Goal: Transaction & Acquisition: Purchase product/service

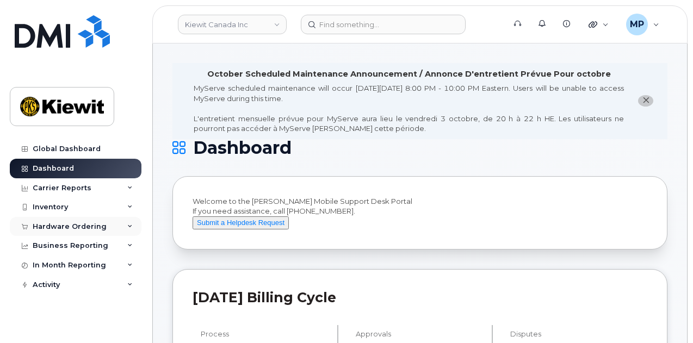
click at [76, 223] on div "Hardware Ordering" at bounding box center [70, 227] width 74 height 9
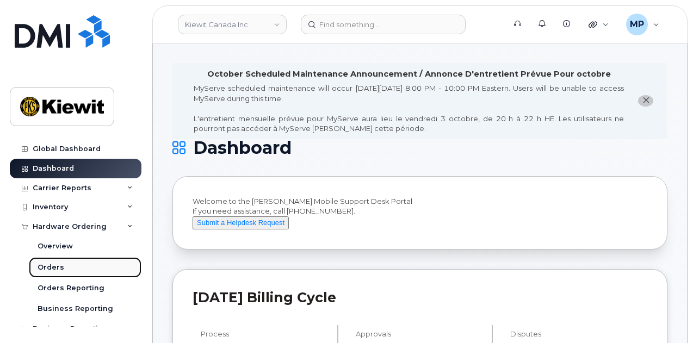
click at [67, 263] on link "Orders" at bounding box center [85, 267] width 113 height 21
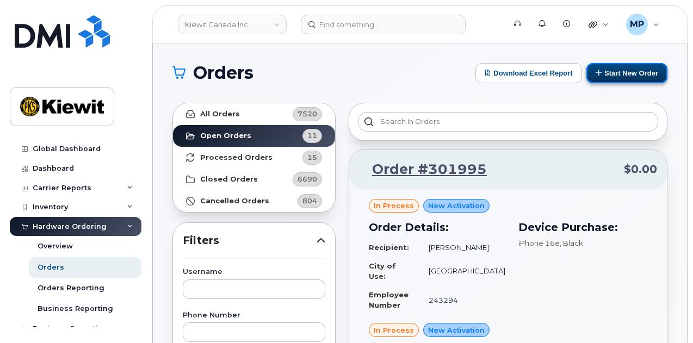
click at [636, 73] on button "Start New Order" at bounding box center [627, 73] width 81 height 20
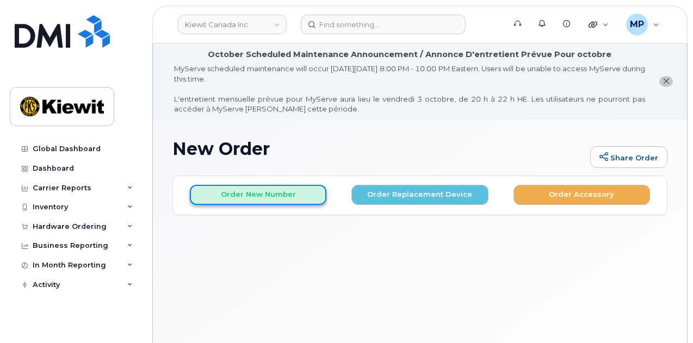
click at [268, 196] on button "Order New Number" at bounding box center [258, 195] width 137 height 20
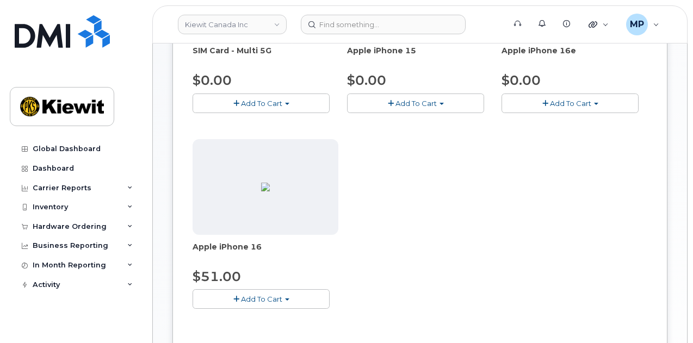
scroll to position [272, 0]
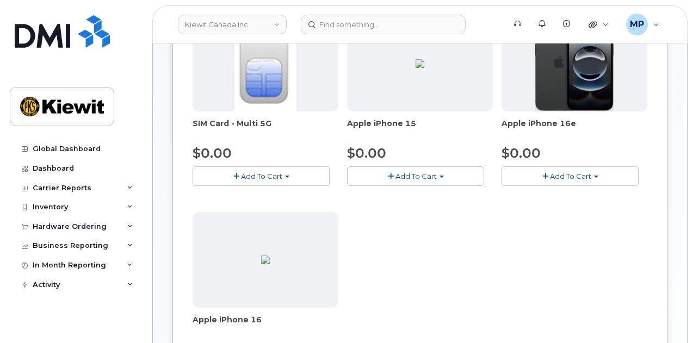
click at [502, 174] on button "Add To Cart" at bounding box center [570, 176] width 137 height 19
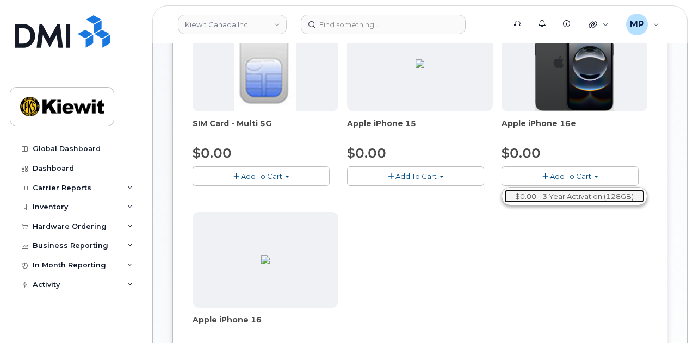
click at [504, 192] on link "$0.00 - 3 Year Activation (128GB)" at bounding box center [574, 197] width 140 height 14
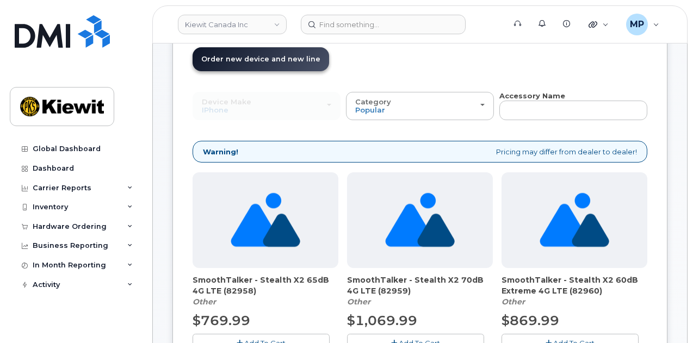
scroll to position [81, 0]
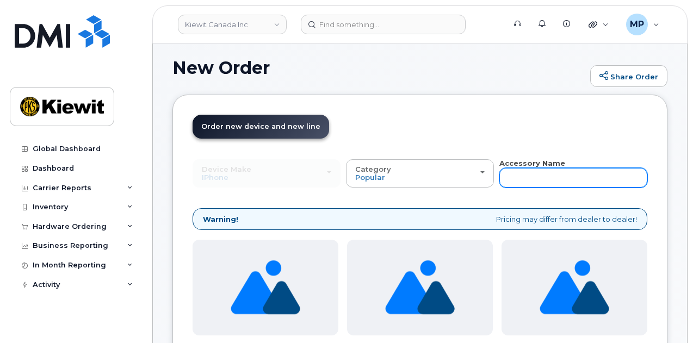
click at [500, 176] on input "text" at bounding box center [574, 178] width 148 height 20
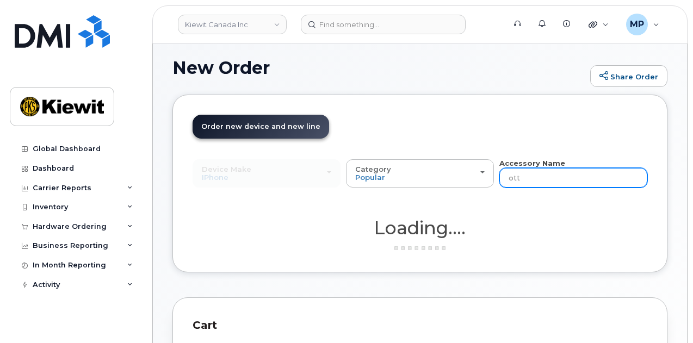
type input "otterbox"
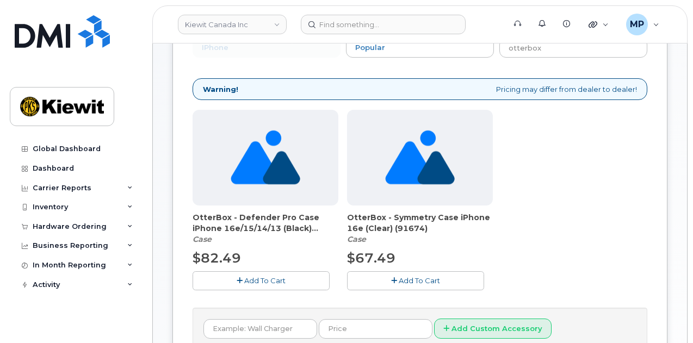
scroll to position [213, 0]
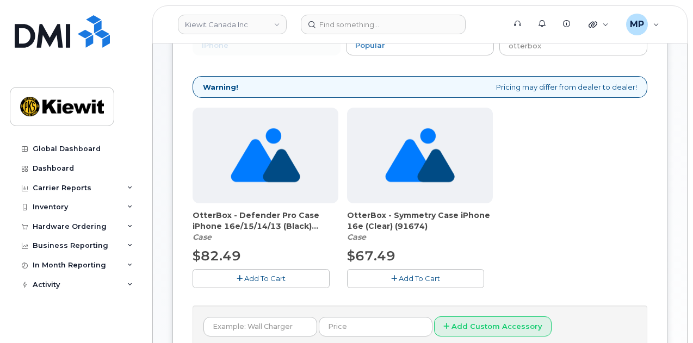
click at [399, 280] on span "Add To Cart" at bounding box center [419, 278] width 41 height 9
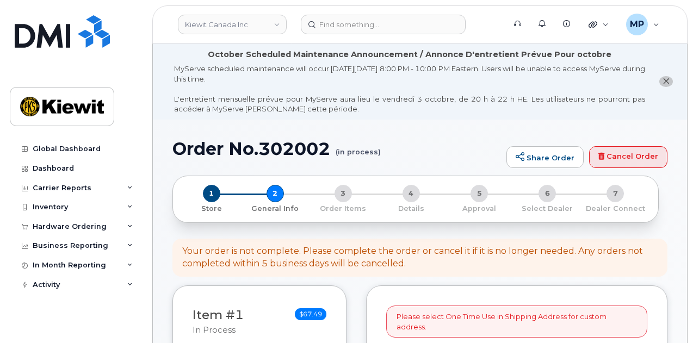
select select
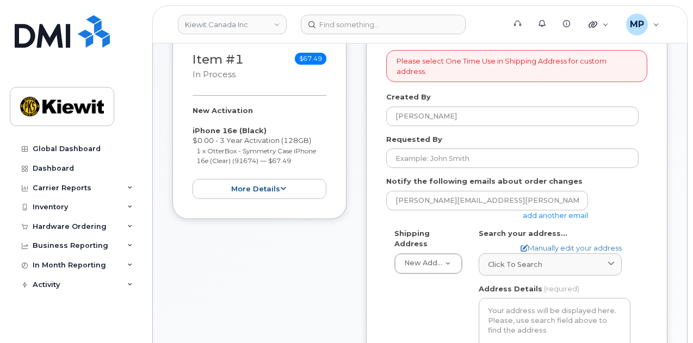
scroll to position [272, 0]
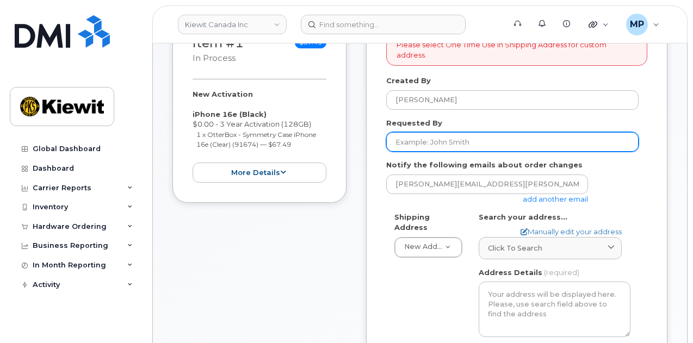
click at [436, 132] on input "Requested By" at bounding box center [512, 142] width 252 height 20
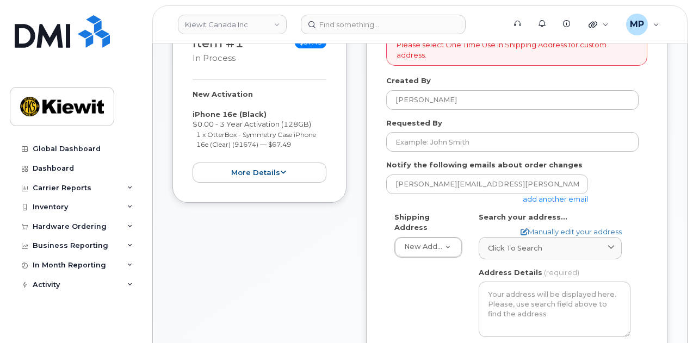
click at [553, 195] on link "add another email" at bounding box center [555, 199] width 65 height 9
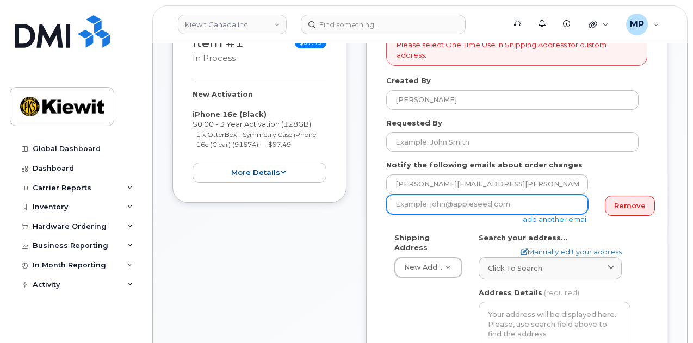
click at [495, 195] on input "email" at bounding box center [487, 205] width 202 height 20
paste input "Mary.Stein"
type input "Mary.Stein@kiewit.com"
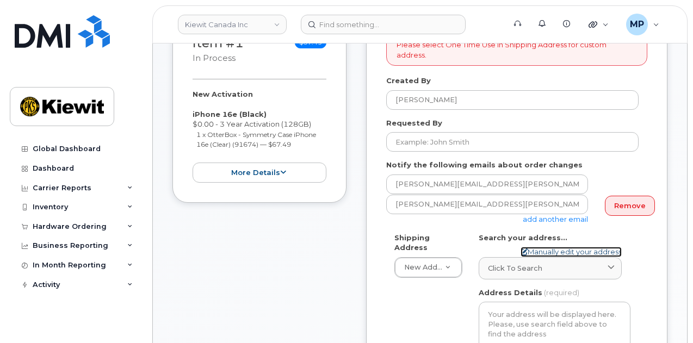
click at [563, 247] on link "Manually edit your address" at bounding box center [571, 252] width 101 height 10
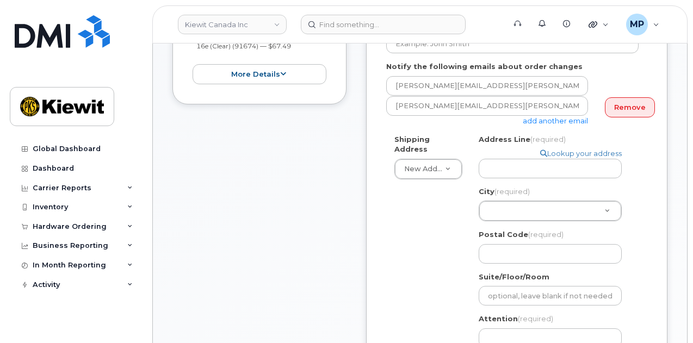
scroll to position [381, 0]
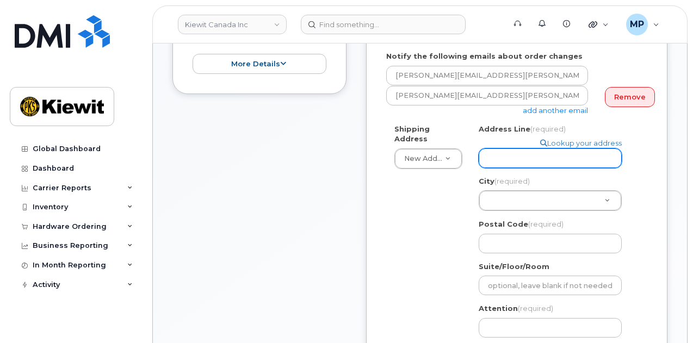
click at [547, 152] on input "Address Line (required)" at bounding box center [550, 159] width 143 height 20
paste input "Mary.Stein"
select select
type input "8900 Renner Blvd."
drag, startPoint x: 556, startPoint y: 149, endPoint x: 448, endPoint y: 143, distance: 107.9
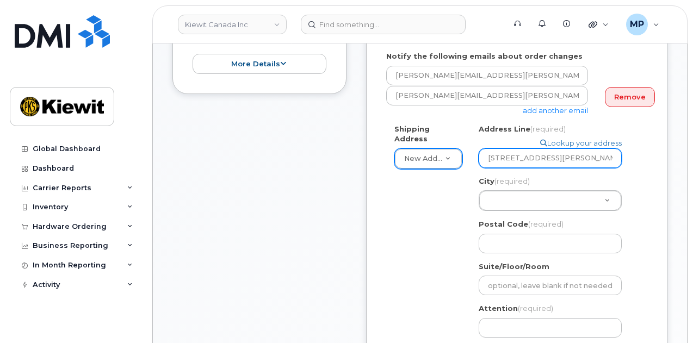
click at [448, 143] on div "Shipping Address New Address New Address Beaver Marine Limited Cahill-Ganotec, …" at bounding box center [512, 256] width 252 height 264
select select
click at [493, 149] on input "Address Line (required)" at bounding box center [550, 159] width 143 height 20
type input "10333 Southport Rd SW"
select select
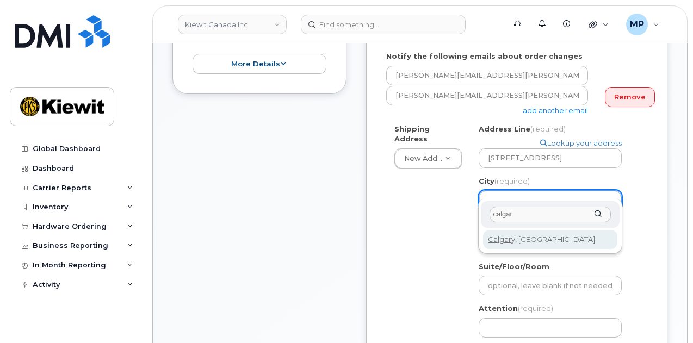
type input "calgar"
drag, startPoint x: 545, startPoint y: 239, endPoint x: 538, endPoint y: 237, distance: 7.1
select select
type input "88"
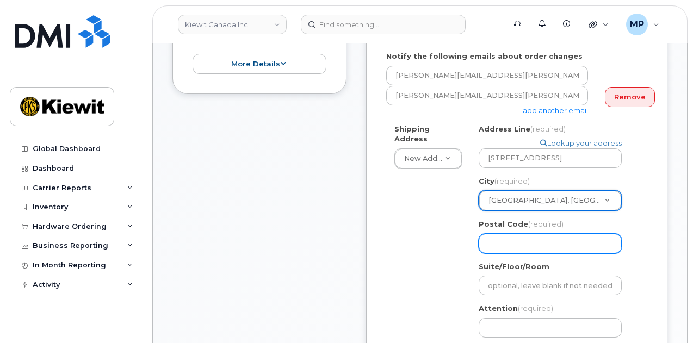
click at [539, 234] on input "Postal Code (required)" at bounding box center [550, 244] width 143 height 20
paste input "T2W 3X6"
select select
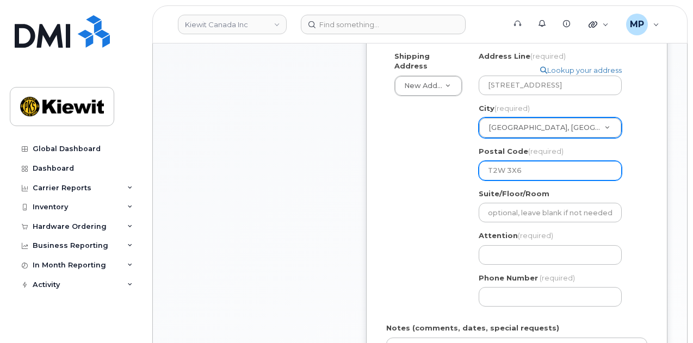
scroll to position [490, 0]
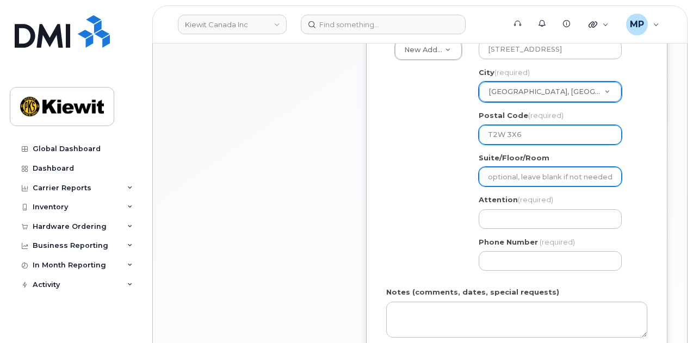
type input "T2W 3X6"
click at [534, 167] on input "Suite/Floor/Room" at bounding box center [550, 177] width 143 height 20
select select
type input "2"
select select
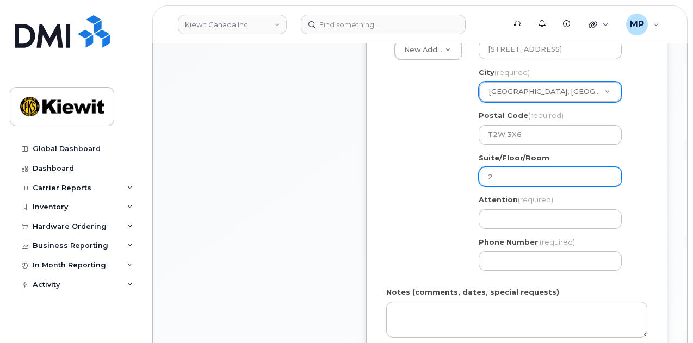
type input "20"
select select
type input "200"
click at [395, 168] on div "Shipping Address New Address New Address Beaver Marine Limited Cahill-Ganotec, …" at bounding box center [512, 147] width 252 height 264
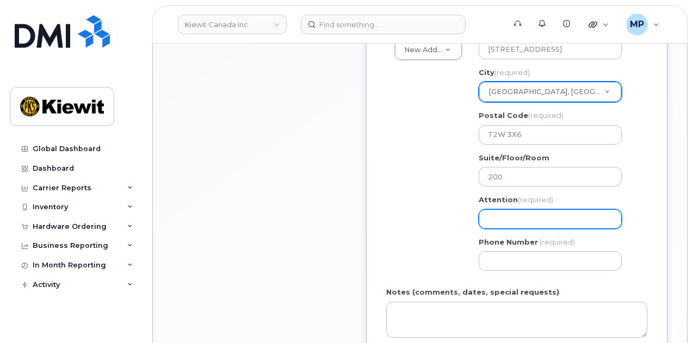
click at [527, 210] on input "Attention (required)" at bounding box center [550, 220] width 143 height 20
paste input "Dawiane Vith"
select select
type input "Dawiane Vith"
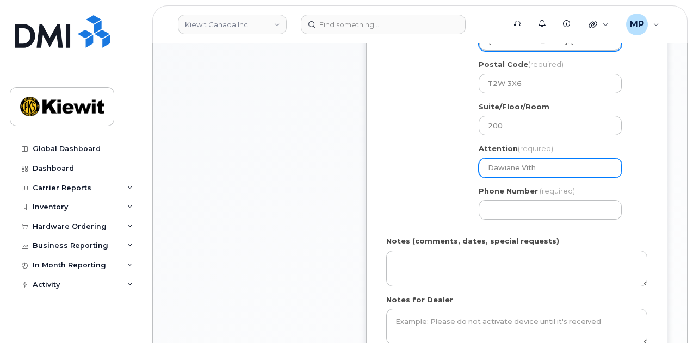
scroll to position [544, 0]
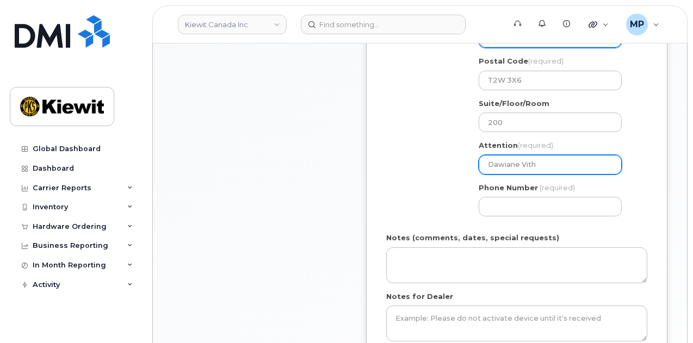
select select
type input "Dawiane Vith &"
paste input "Adam.Kluchka"
select select
type input "Dawiane Vith & [PERSON_NAME].Kluchka"
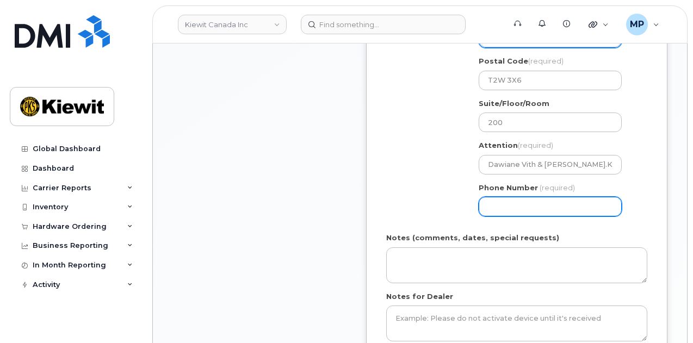
click at [522, 197] on input "Phone Number" at bounding box center [550, 207] width 143 height 20
type input "877772770"
select select
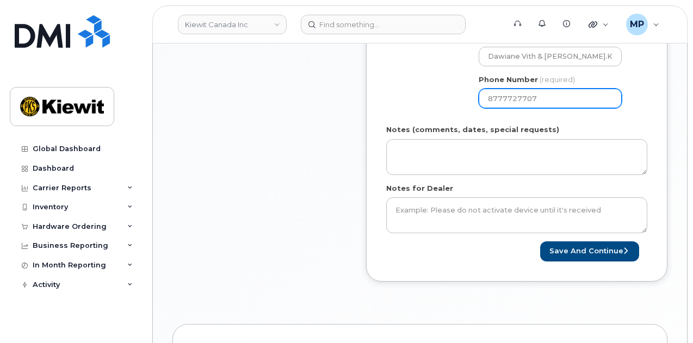
scroll to position [653, 0]
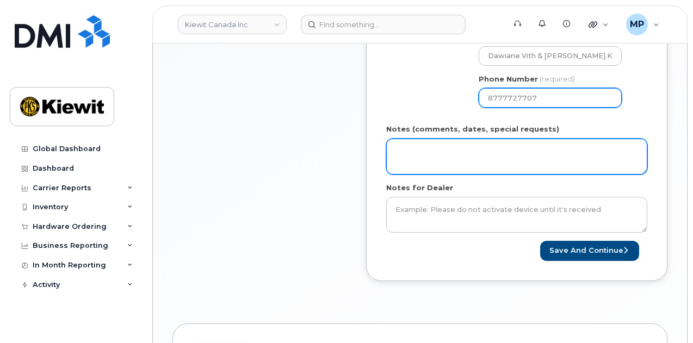
type input "8777727707"
click at [503, 145] on textarea "Notes (comments, dates, special requests)" at bounding box center [516, 157] width 261 height 36
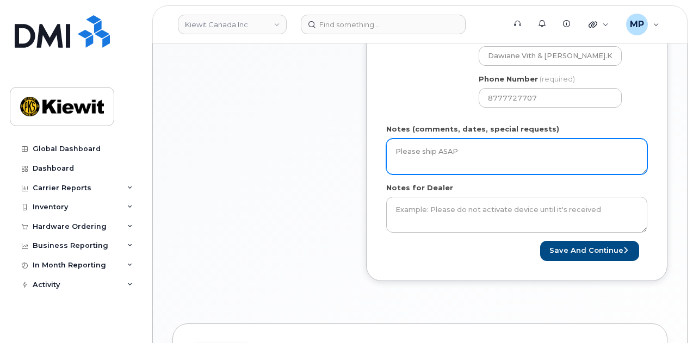
type textarea "Please ship ASAP"
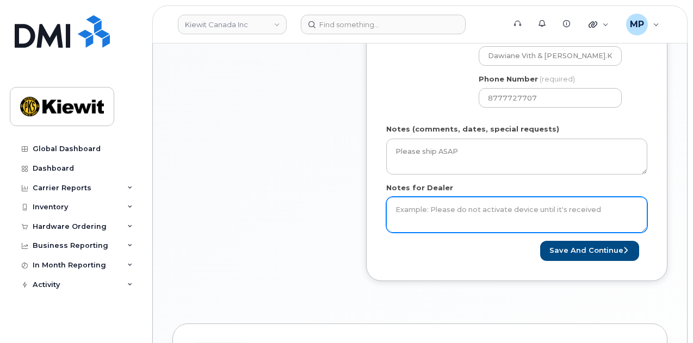
paste textarea "Please ship ASAP"
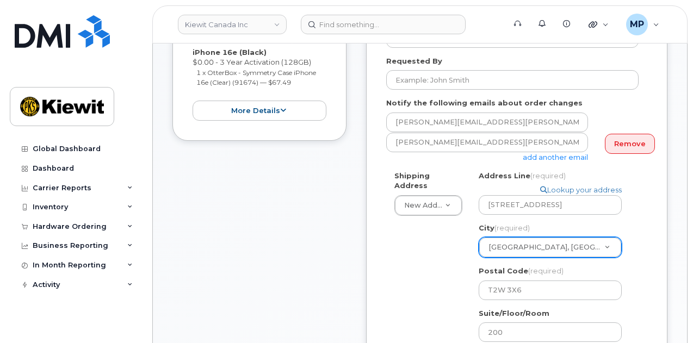
scroll to position [326, 0]
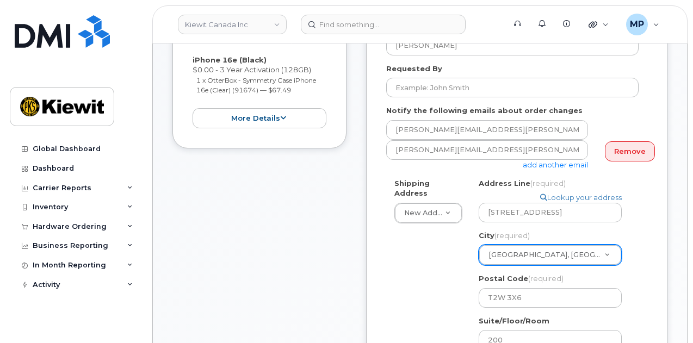
type textarea "Please ship ASAP"
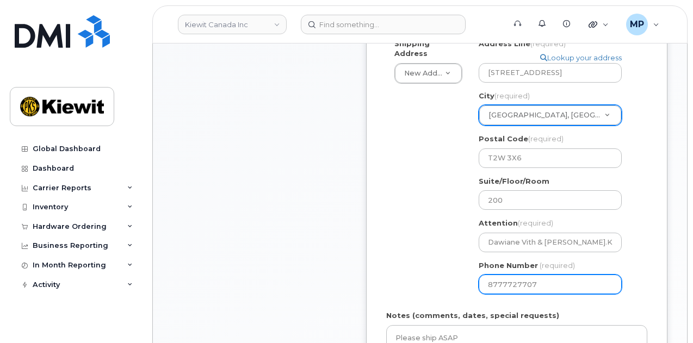
scroll to position [762, 0]
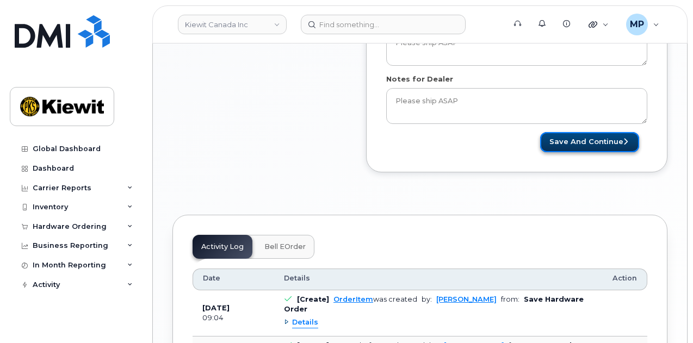
click at [593, 132] on button "Save and Continue" at bounding box center [589, 142] width 99 height 20
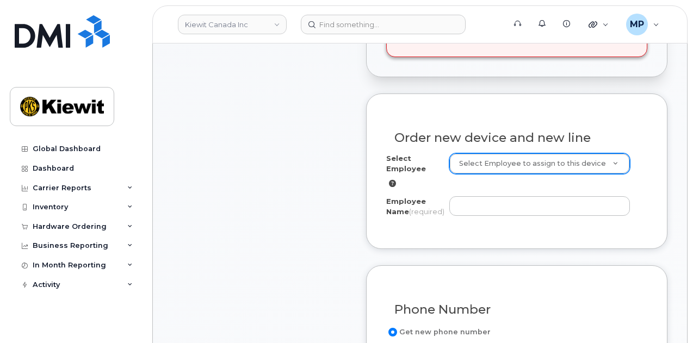
scroll to position [457, 0]
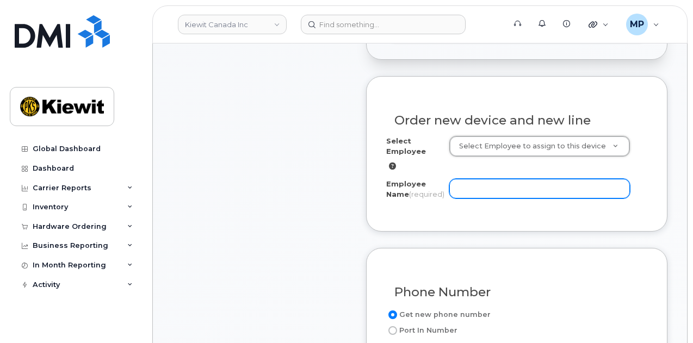
click at [489, 187] on input "Employee Name (required)" at bounding box center [539, 189] width 181 height 20
paste input "Dawiane Vith"
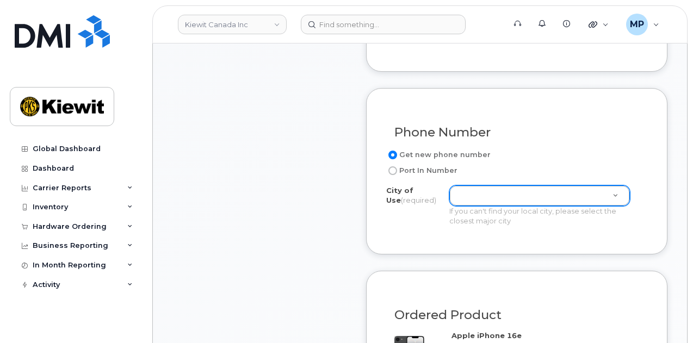
scroll to position [620, 0]
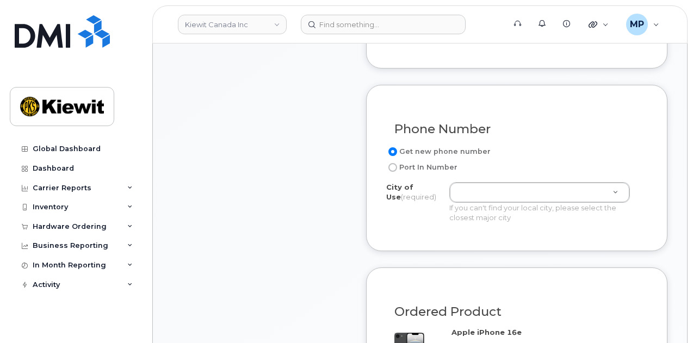
type input "Dawiane Vith"
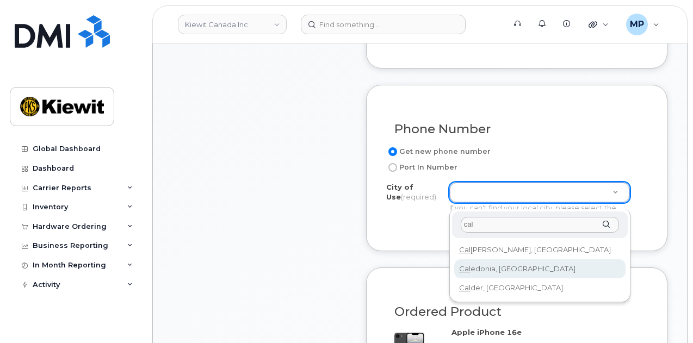
type input "cal"
type input "88"
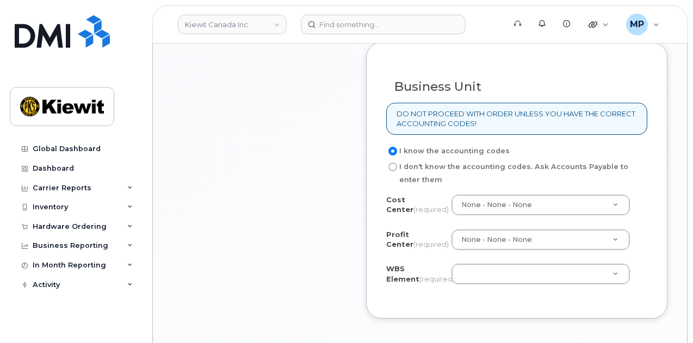
scroll to position [1001, 0]
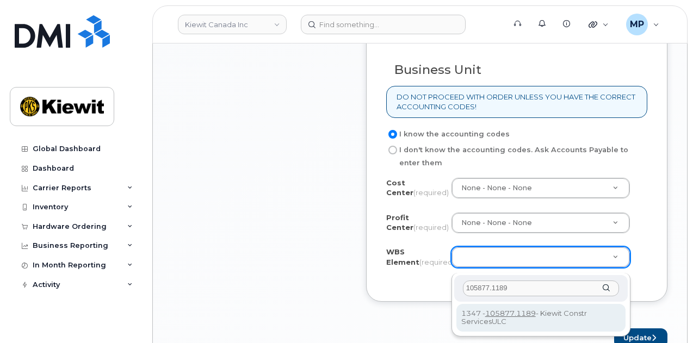
type input "105877.1189"
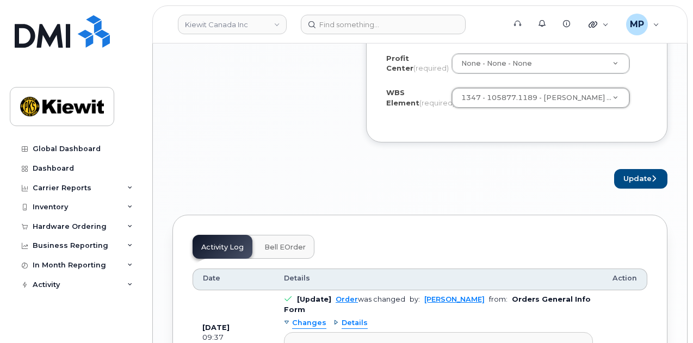
scroll to position [1165, 0]
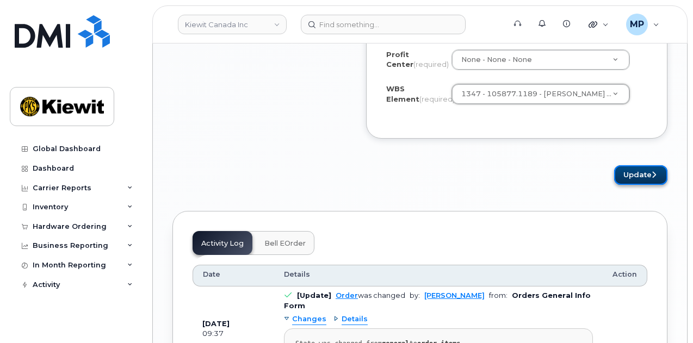
click at [630, 179] on button "Update" at bounding box center [640, 175] width 53 height 20
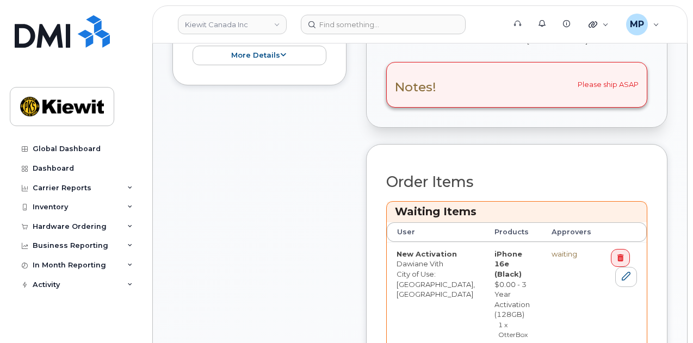
scroll to position [544, 0]
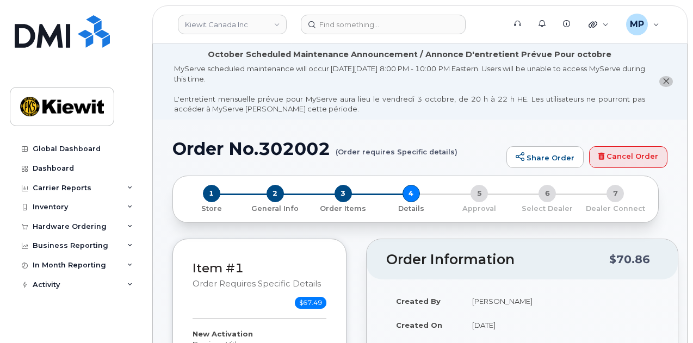
click at [307, 146] on h1 "Order No.302002 (Order requires Specific details)" at bounding box center [336, 148] width 329 height 19
copy h1 "302002"
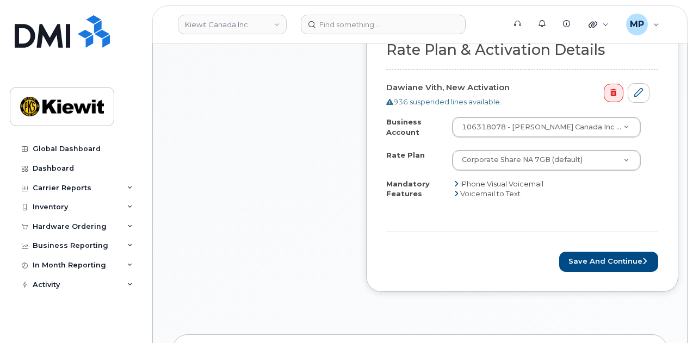
scroll to position [707, 0]
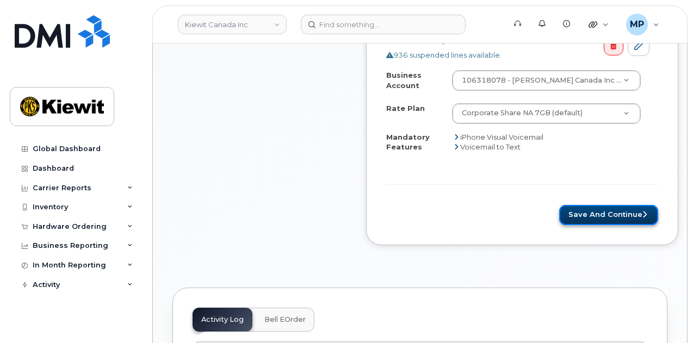
click at [611, 207] on button "Save and Continue" at bounding box center [608, 215] width 99 height 20
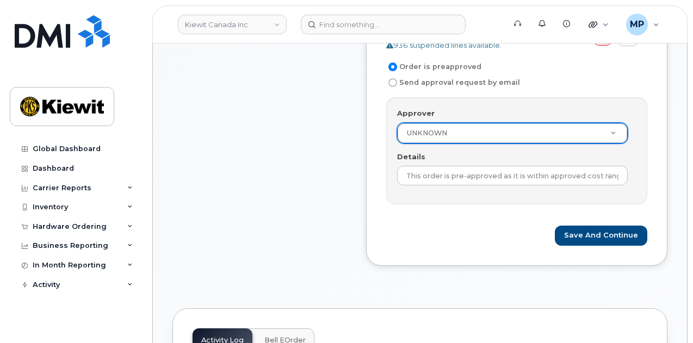
scroll to position [490, 0]
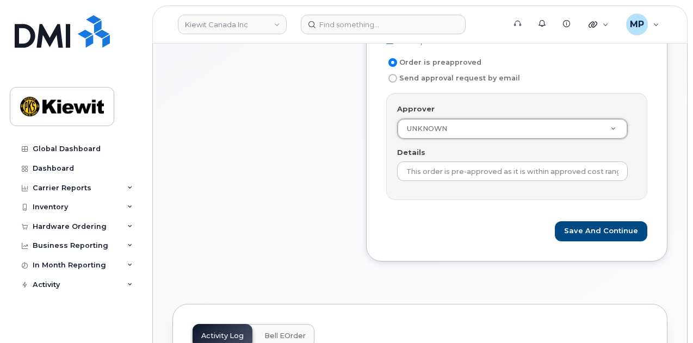
click at [426, 78] on label "Send approval request by email" at bounding box center [453, 78] width 134 height 13
click at [397, 78] on input "Send approval request by email" at bounding box center [393, 78] width 9 height 9
radio input "true"
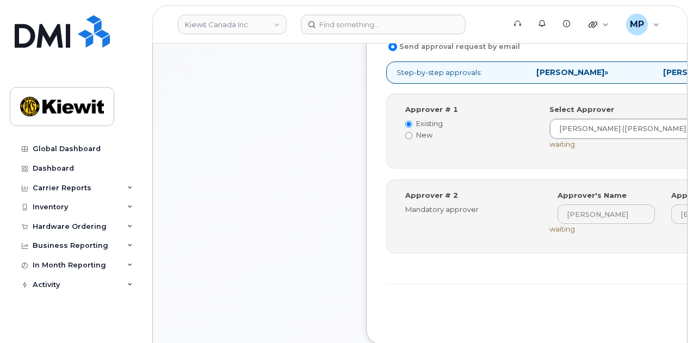
scroll to position [544, 0]
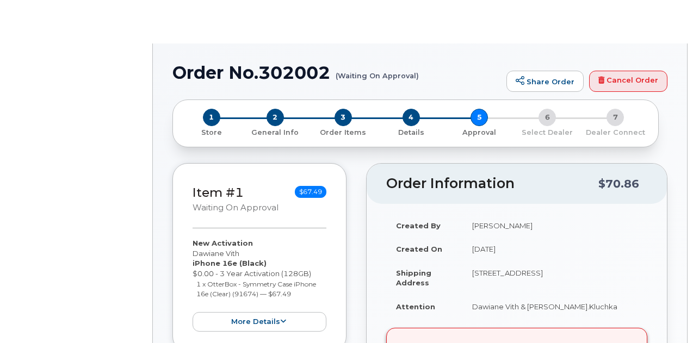
radio input "true"
